Goal: Find specific page/section: Find specific page/section

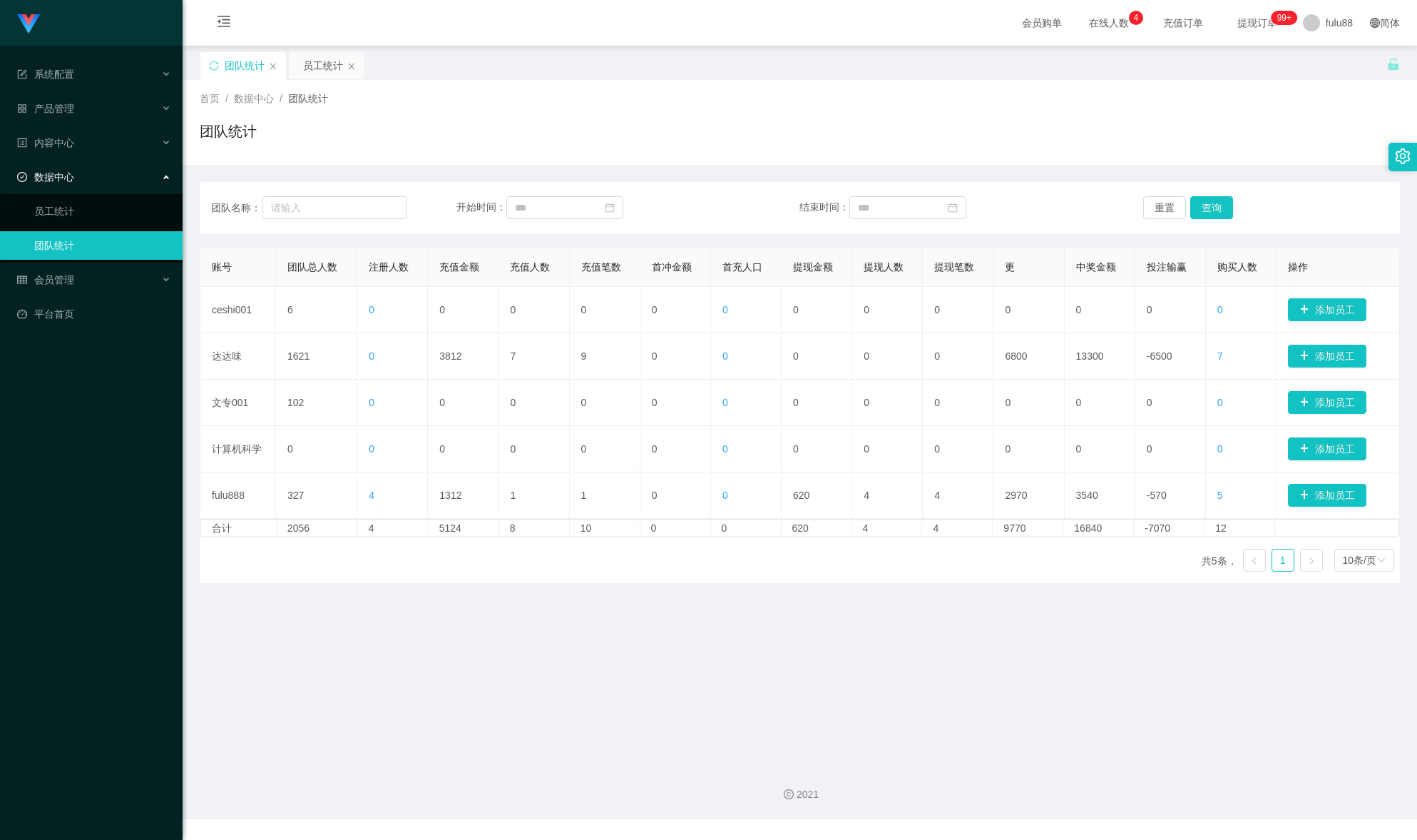
click at [593, 614] on main "关闭门户 关闭右侧 关闭其他 刷新页面 团队统计 员工统计 首页 / 数据中心 / 团队统计 / 团队统计 团队名称： 开始时间： 结束时间： 重置 查询 账…" at bounding box center [799, 398] width 1234 height 707
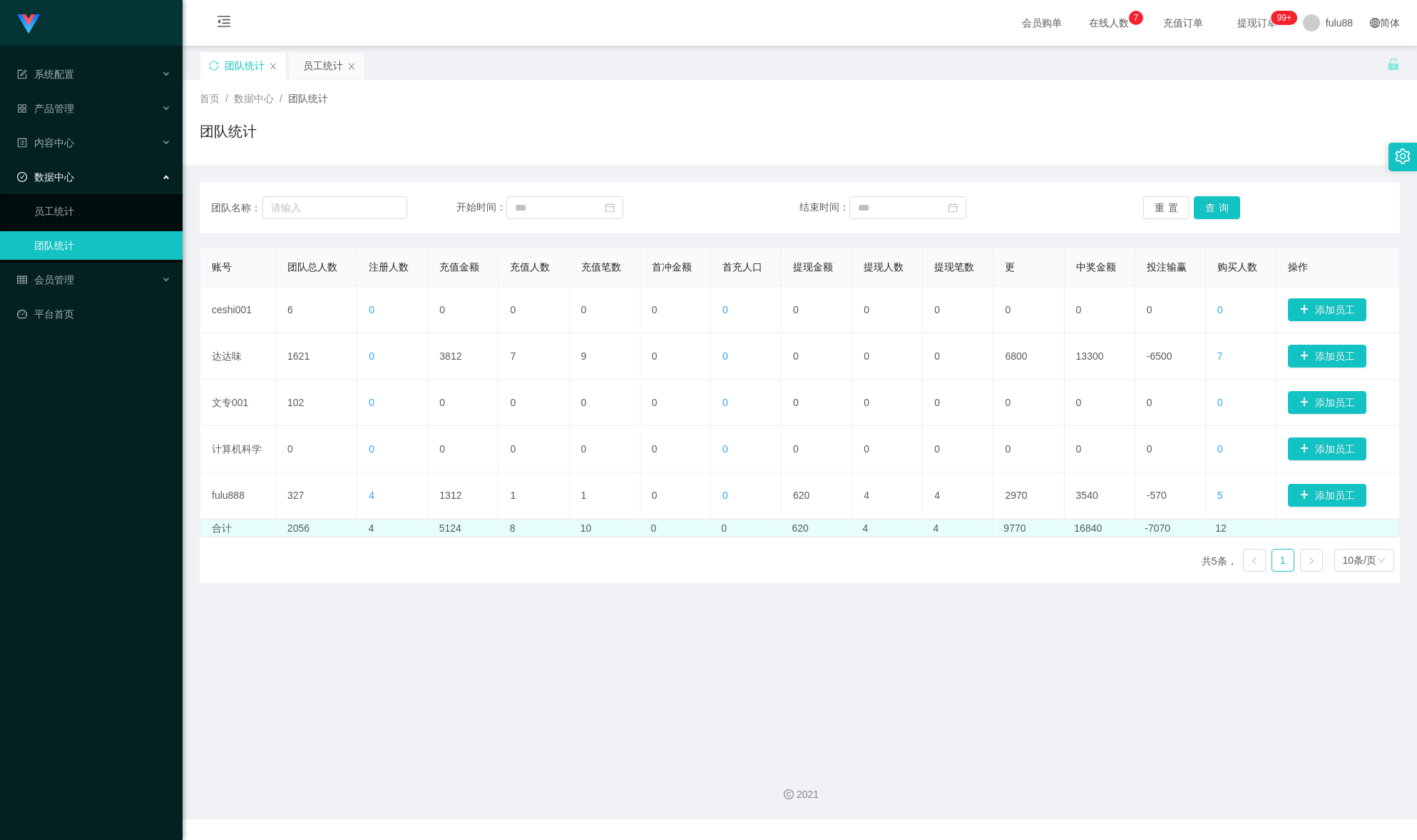
drag, startPoint x: 755, startPoint y: 613, endPoint x: 681, endPoint y: 533, distance: 109.0
click at [752, 612] on main "关闭门户 关闭右侧 关闭其他 刷新页面 团队统计 员工统计 首页 / 数据中心 / 团队统计 / 团队统计 团队名称： 开始时间： 结束时间： 重置 查询 账…" at bounding box center [799, 398] width 1234 height 707
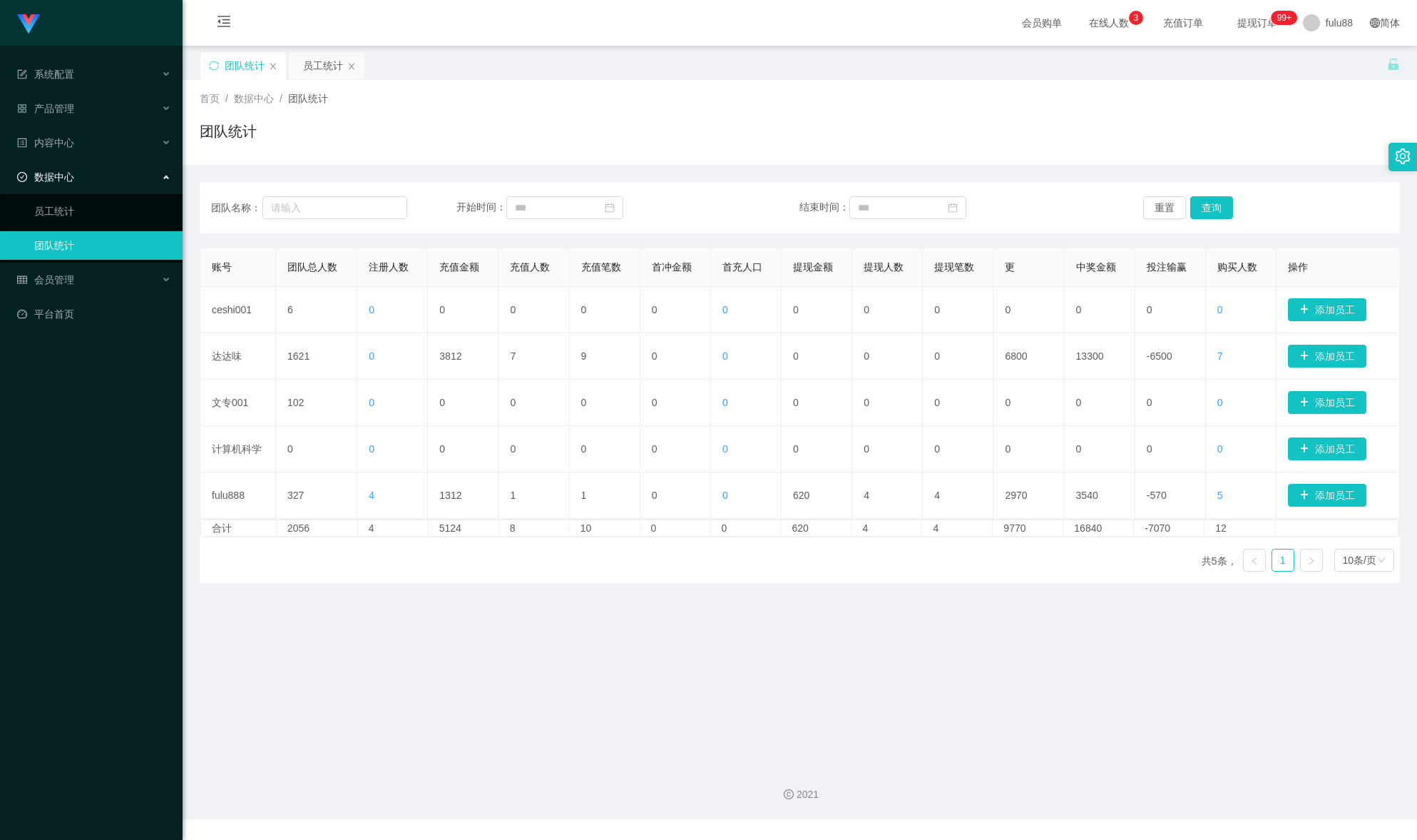
click at [670, 704] on main "关闭门户 关闭右侧 关闭其他 刷新页面 团队统计 员工统计 首页 / 数据中心 / 团队统计 / 团队统计 团队名称： 开始时间： 结束时间： 重置 查询 账…" at bounding box center [799, 398] width 1234 height 707
click at [777, 612] on main "关闭门户 关闭右侧 关闭其他 刷新页面 团队统计 员工统计 首页 / 数据中心 / 团队统计 / 团队统计 团队名称： 开始时间： 结束时间： 重置 查询 账…" at bounding box center [799, 398] width 1234 height 707
click at [679, 668] on main "关闭门户 关闭右侧 关闭其他 刷新页面 团队统计 员工统计 首页 / 数据中心 / 团队统计 / 团队统计 团队名称： 开始时间： 结束时间： 重置 查询 账…" at bounding box center [799, 398] width 1234 height 707
